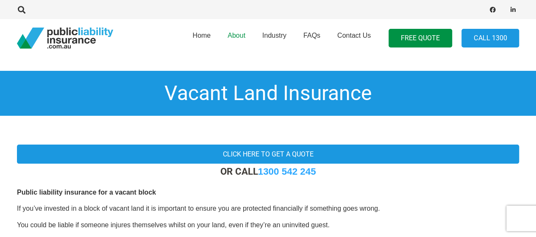
click at [241, 37] on span "About" at bounding box center [236, 35] width 18 height 7
click at [275, 35] on span "Industry" at bounding box center [274, 35] width 24 height 7
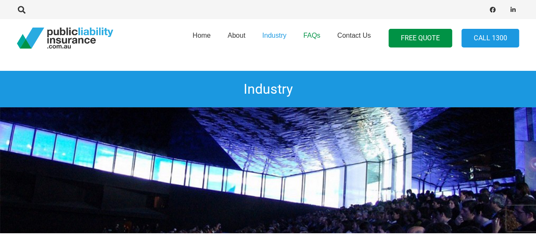
click at [309, 37] on span "FAQs" at bounding box center [311, 35] width 17 height 7
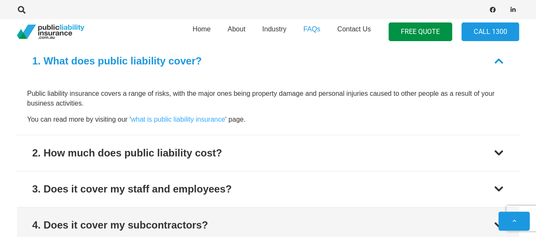
scroll to position [339, 0]
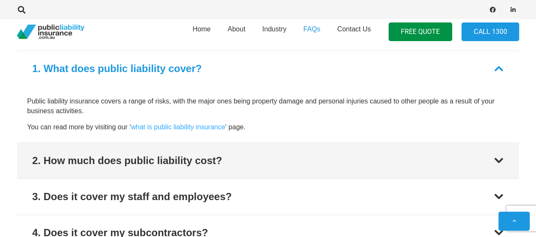
click at [498, 160] on div at bounding box center [498, 160] width 10 height 10
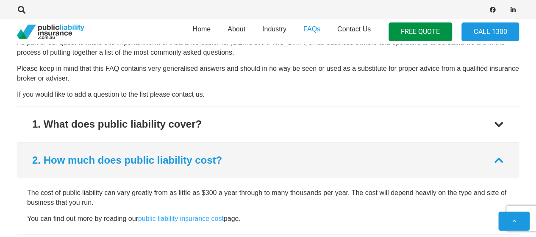
scroll to position [296, 0]
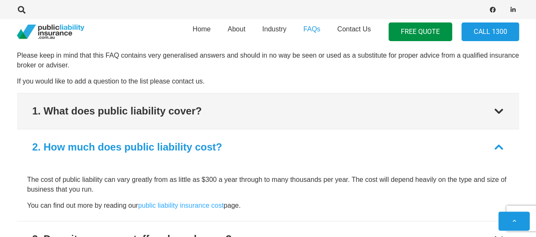
click at [501, 116] on button "1. What does public liability cover?" at bounding box center [268, 111] width 502 height 36
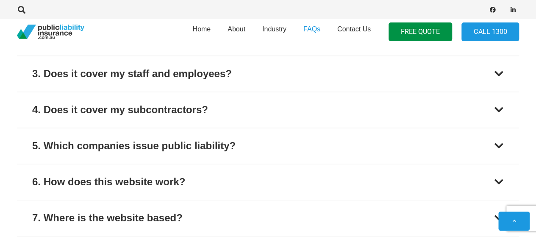
scroll to position [472, 0]
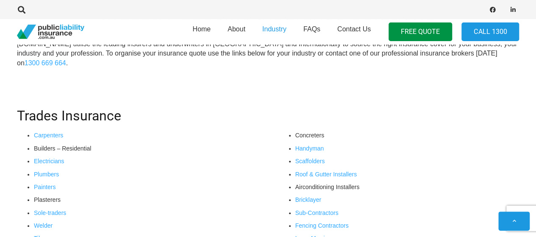
scroll to position [296, 0]
